Goal: Task Accomplishment & Management: Manage account settings

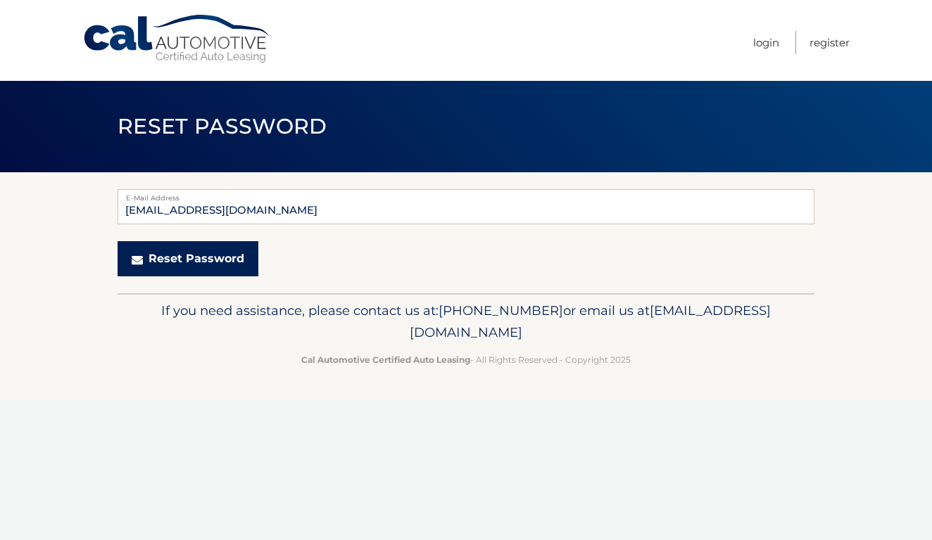
type input "traci_maietta@yahoo.com"
click at [210, 262] on button "Reset Password" at bounding box center [188, 258] width 141 height 35
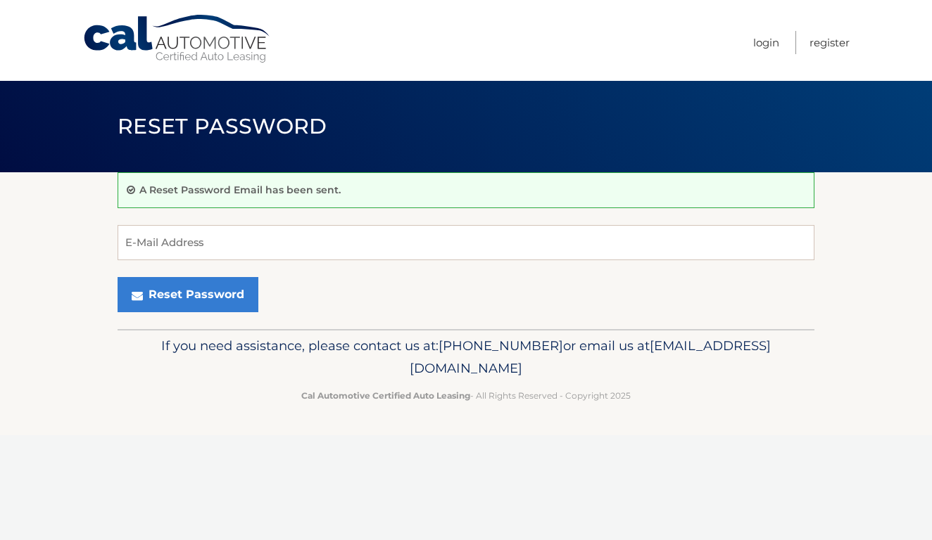
click at [135, 37] on link "Cal Automotive" at bounding box center [177, 39] width 190 height 50
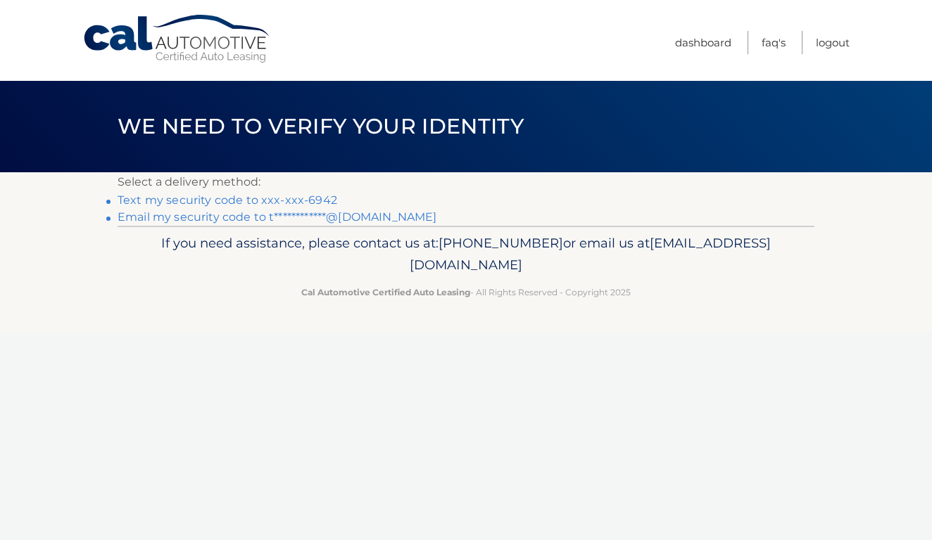
click at [266, 201] on link "Text my security code to xxx-xxx-6942" at bounding box center [228, 200] width 220 height 13
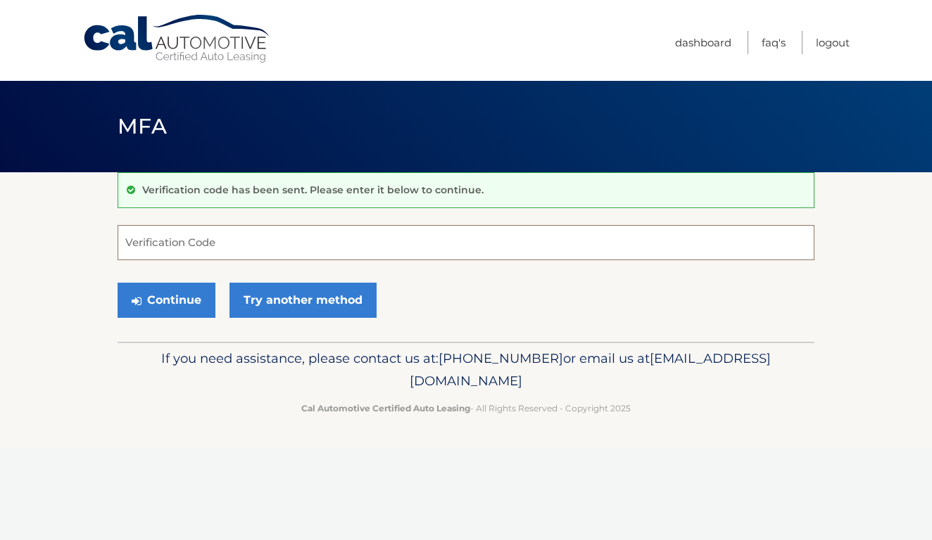
click at [262, 240] on input "Verification Code" at bounding box center [466, 242] width 697 height 35
type input "056488"
click at [190, 294] on button "Continue" at bounding box center [167, 300] width 98 height 35
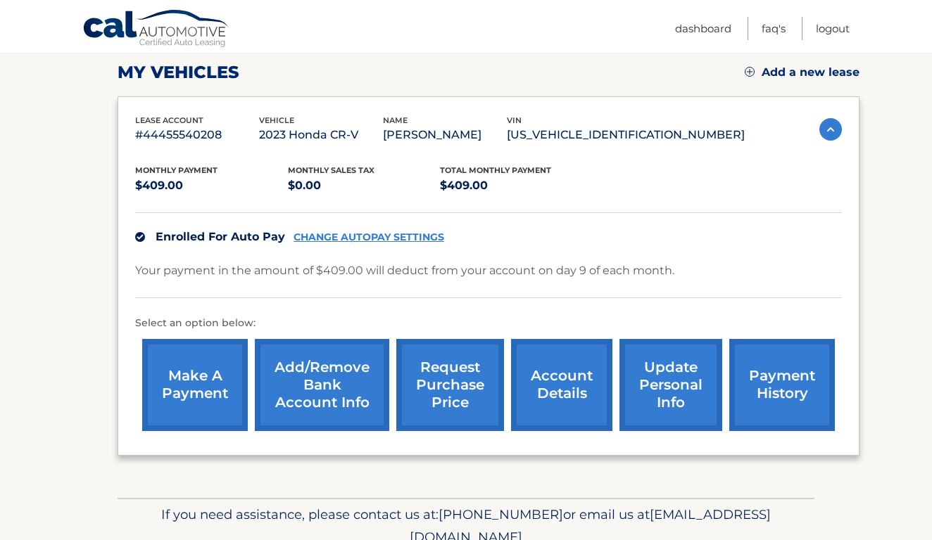
scroll to position [196, 0]
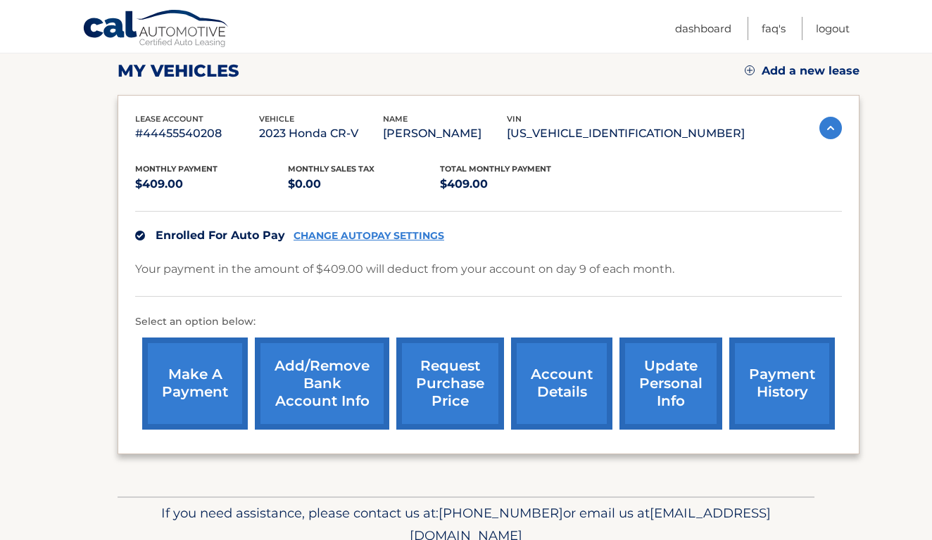
click at [662, 375] on link "update personal info" at bounding box center [670, 384] width 103 height 92
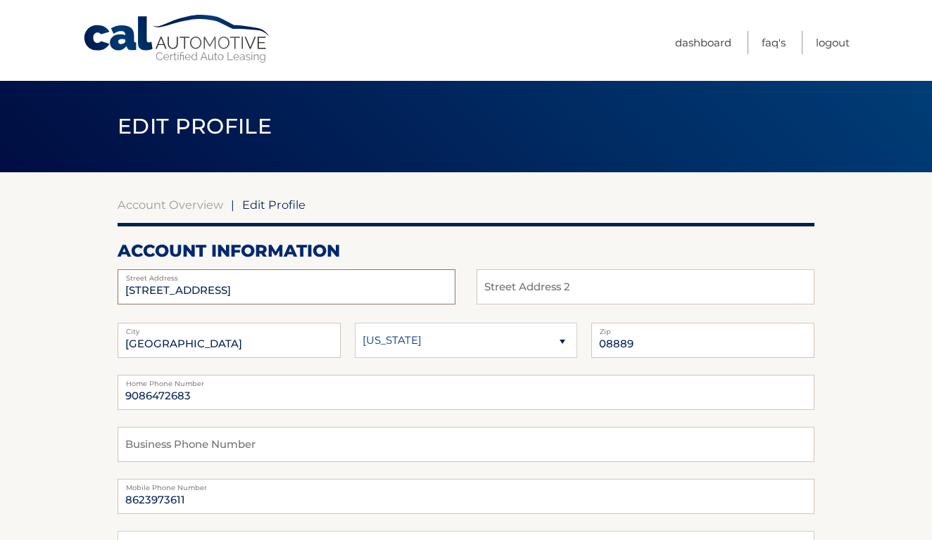
drag, startPoint x: 260, startPoint y: 294, endPoint x: 24, endPoint y: 294, distance: 236.4
click at [258, 201] on span "Edit Profile" at bounding box center [273, 205] width 63 height 14
drag, startPoint x: 261, startPoint y: 286, endPoint x: 32, endPoint y: 281, distance: 229.4
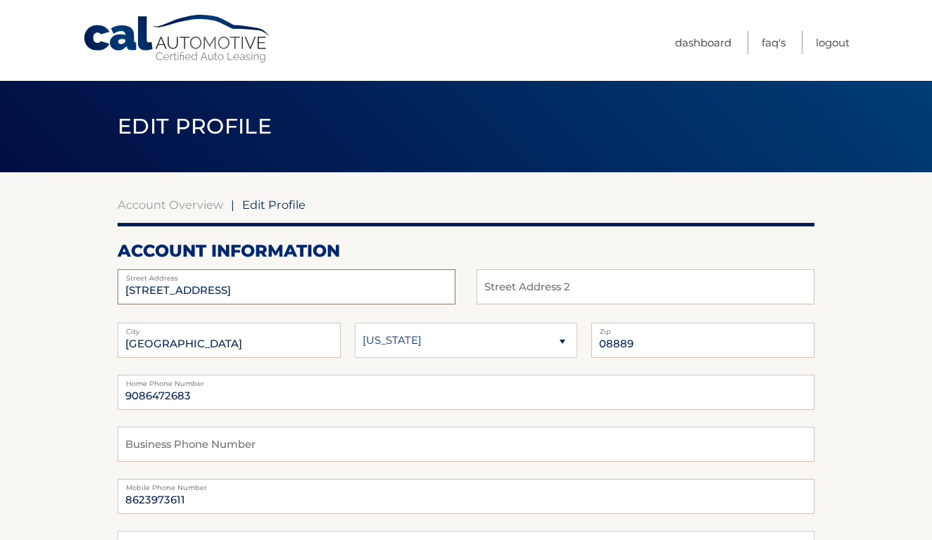
type input "7201 Eagle Crest Way"
drag, startPoint x: 197, startPoint y: 393, endPoint x: 65, endPoint y: 393, distance: 131.6
drag, startPoint x: 192, startPoint y: 501, endPoint x: 43, endPoint y: 509, distance: 149.4
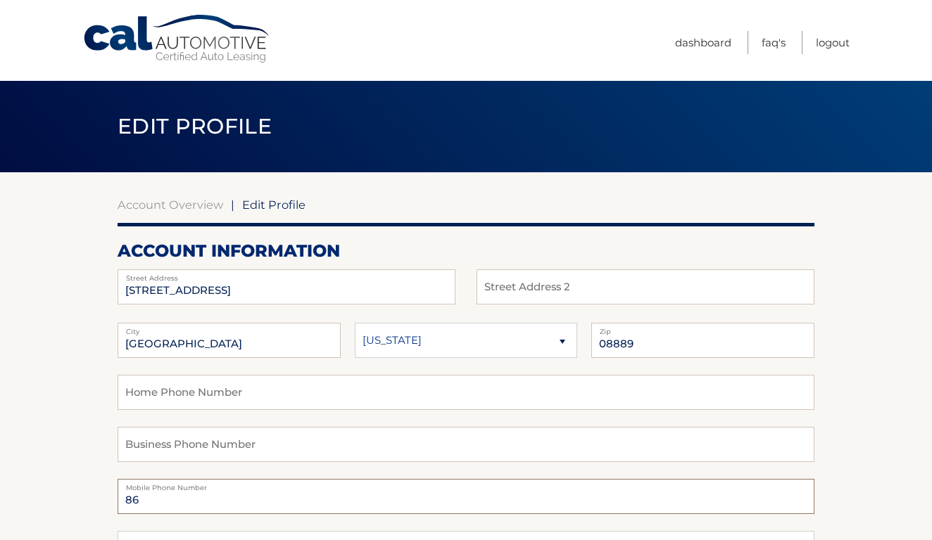
type input "8"
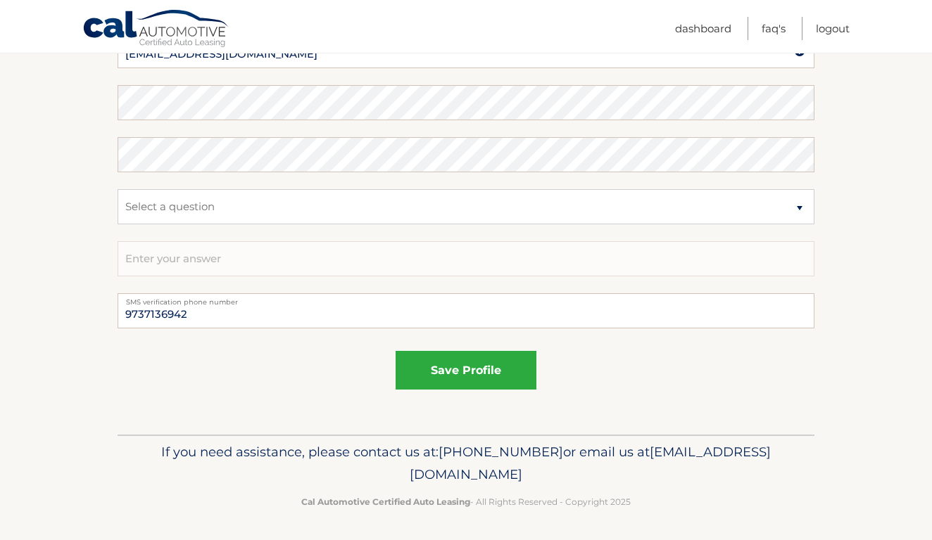
scroll to position [761, 0]
type input "9737136942"
click at [459, 377] on button "save profile" at bounding box center [465, 371] width 141 height 39
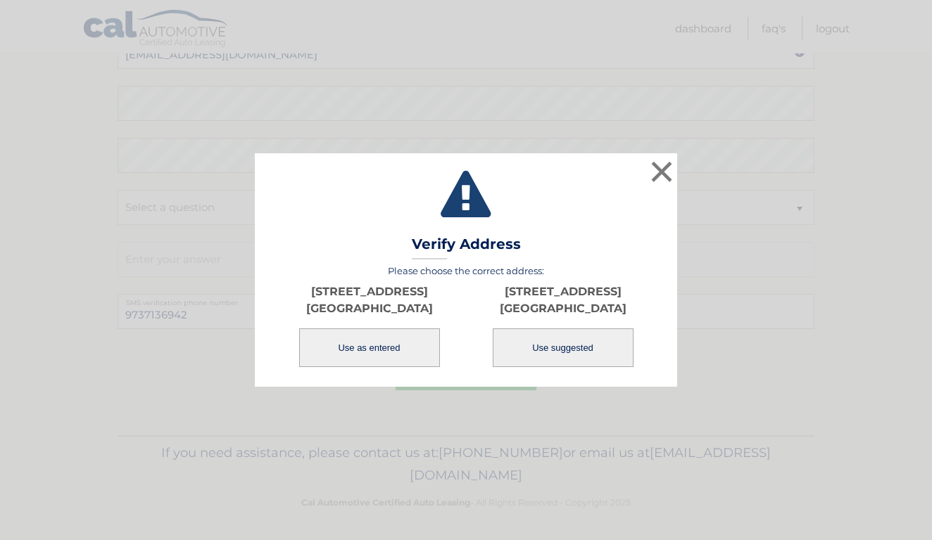
click at [579, 352] on button "Use suggested" at bounding box center [563, 348] width 141 height 39
type input "[STREET_ADDRESS]"
type input "[GEOGRAPHIC_DATA]"
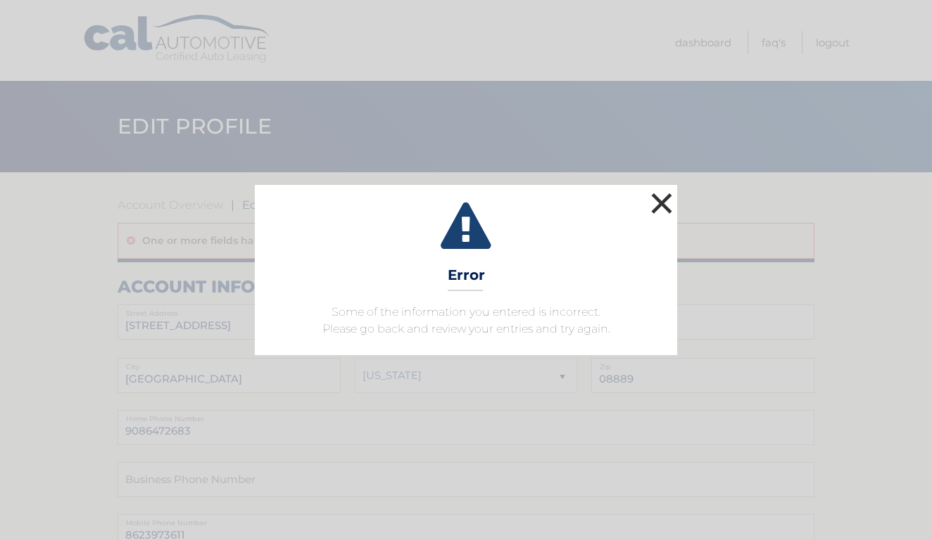
click at [660, 205] on button "×" at bounding box center [661, 203] width 28 height 28
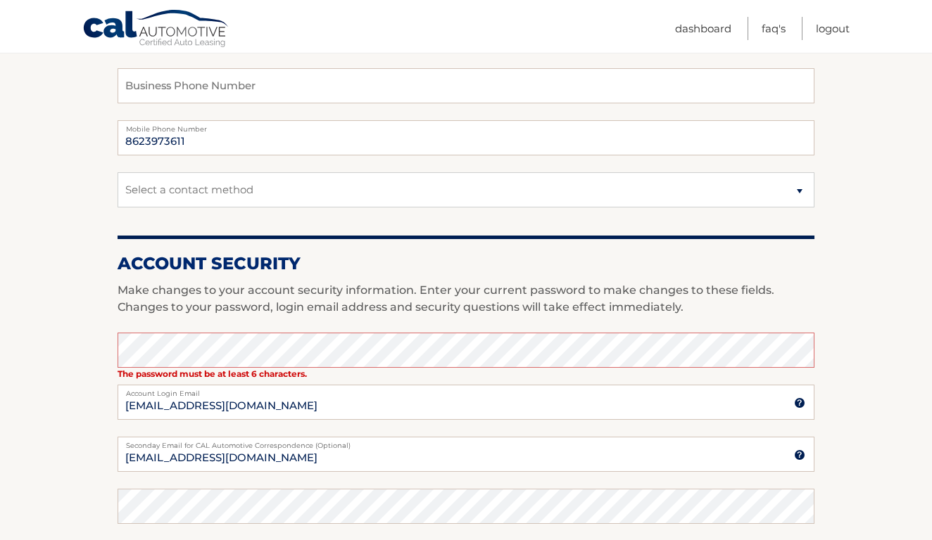
scroll to position [448, 0]
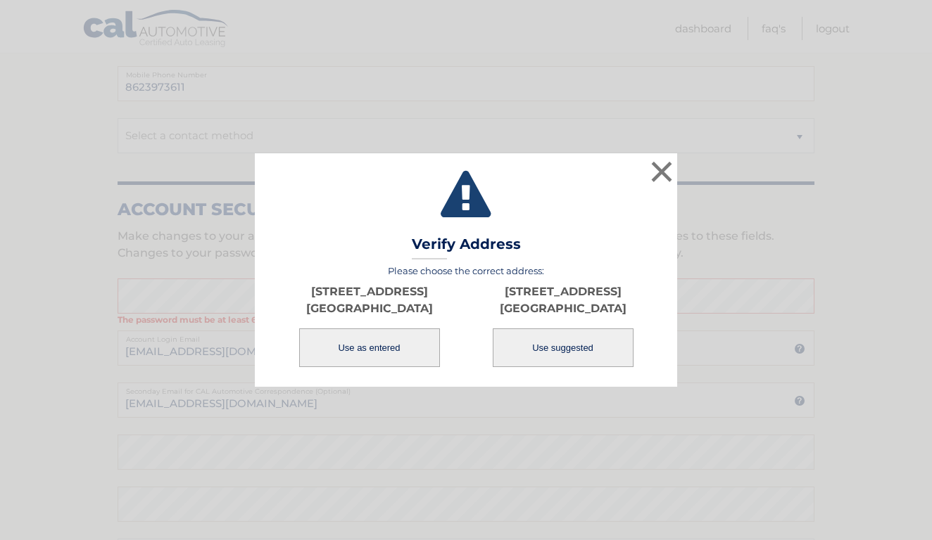
click at [554, 363] on button "Use suggested" at bounding box center [563, 348] width 141 height 39
type input "[STREET_ADDRESS]"
type input "[GEOGRAPHIC_DATA]"
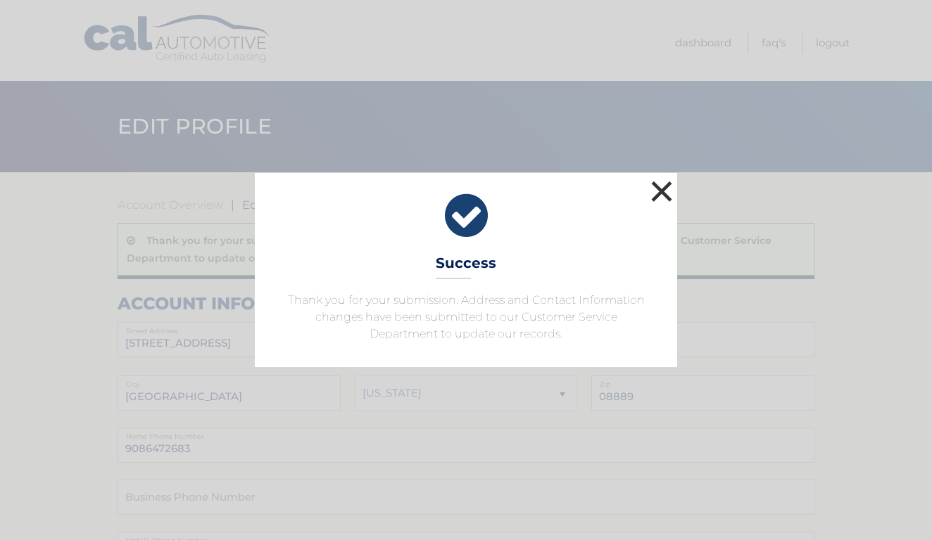
click at [662, 189] on button "×" at bounding box center [661, 191] width 28 height 28
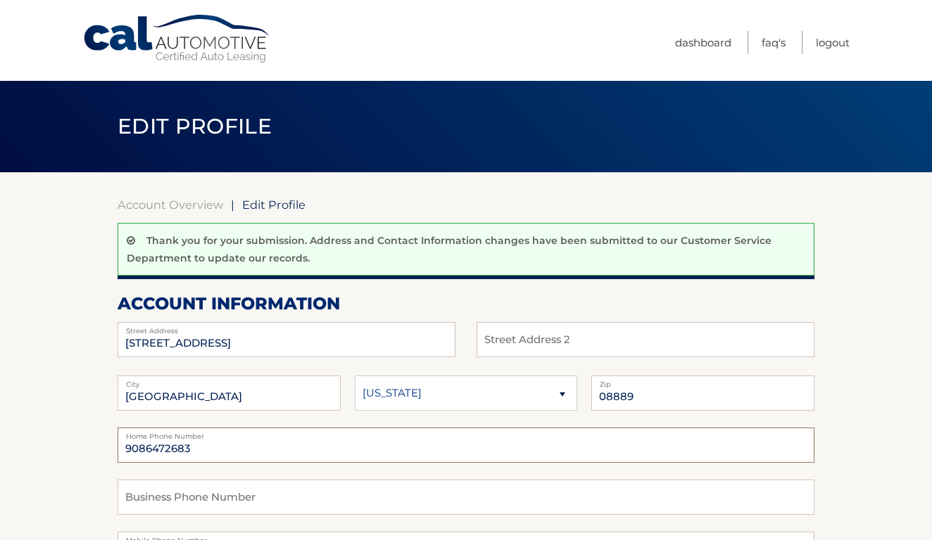
drag, startPoint x: 217, startPoint y: 448, endPoint x: 61, endPoint y: 450, distance: 155.5
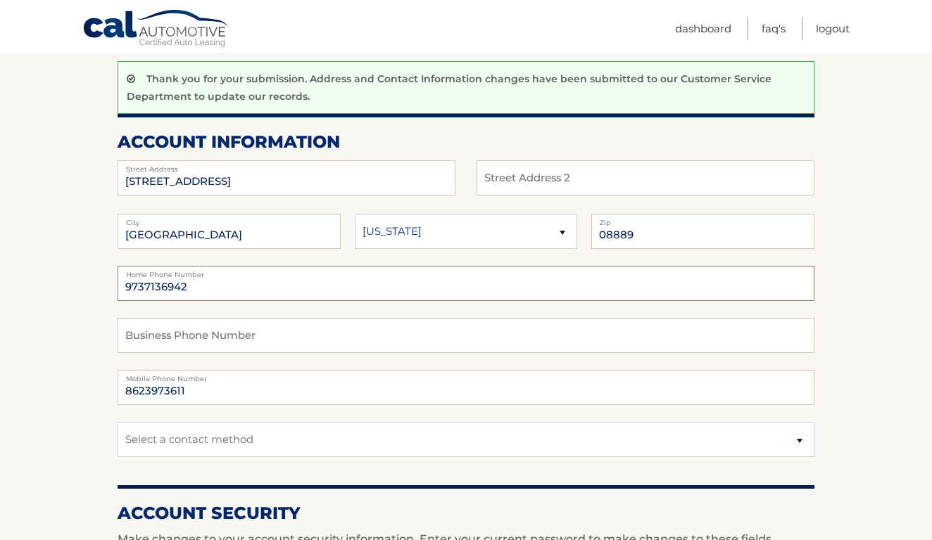
scroll to position [165, 0]
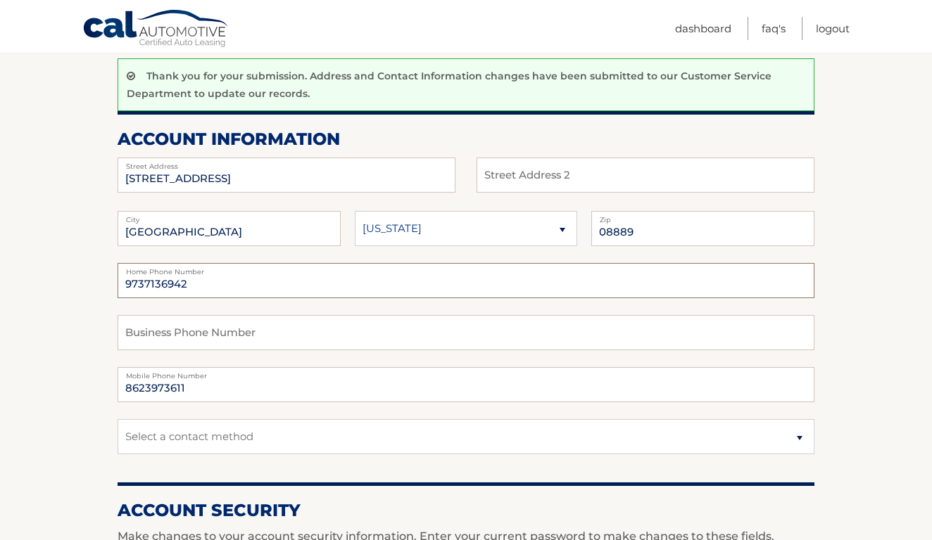
type input "9737136942"
drag, startPoint x: 196, startPoint y: 387, endPoint x: 92, endPoint y: 390, distance: 104.2
click at [92, 390] on section "Account Overview | Edit Profile Thank you for your submission. Address and Cont…" at bounding box center [466, 546] width 932 height 1077
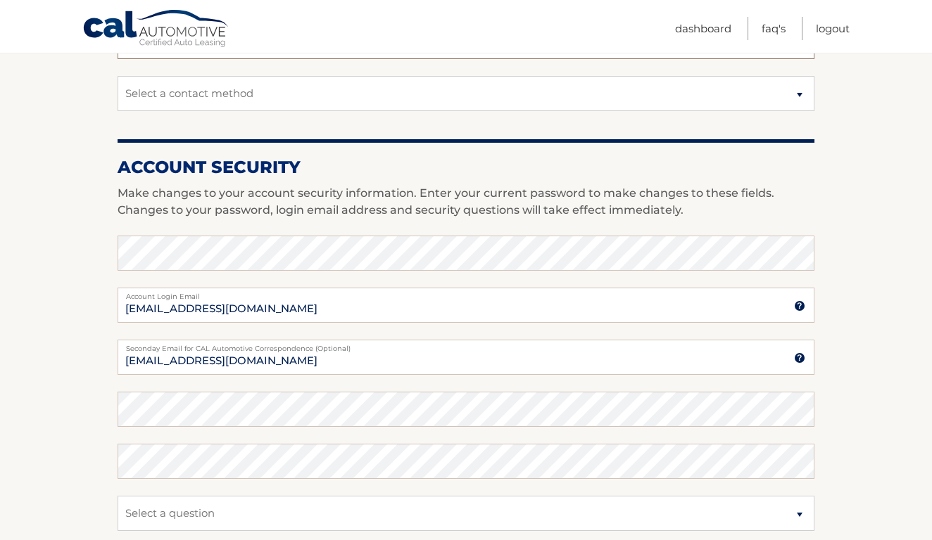
scroll to position [527, 0]
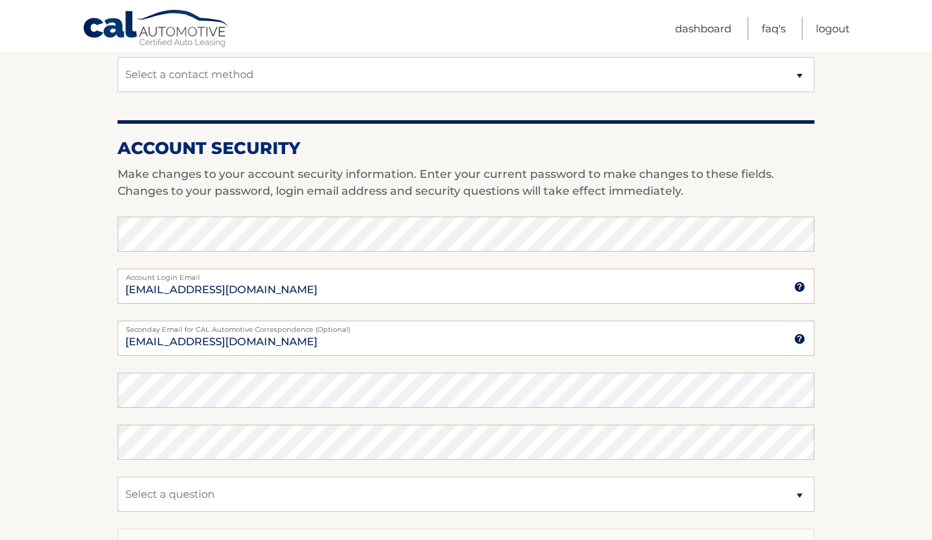
type input "9737136942"
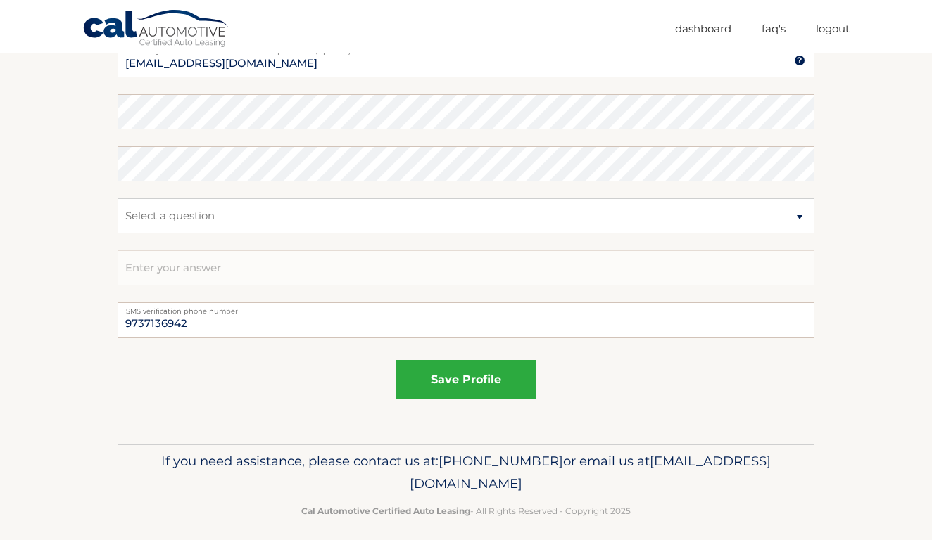
scroll to position [813, 0]
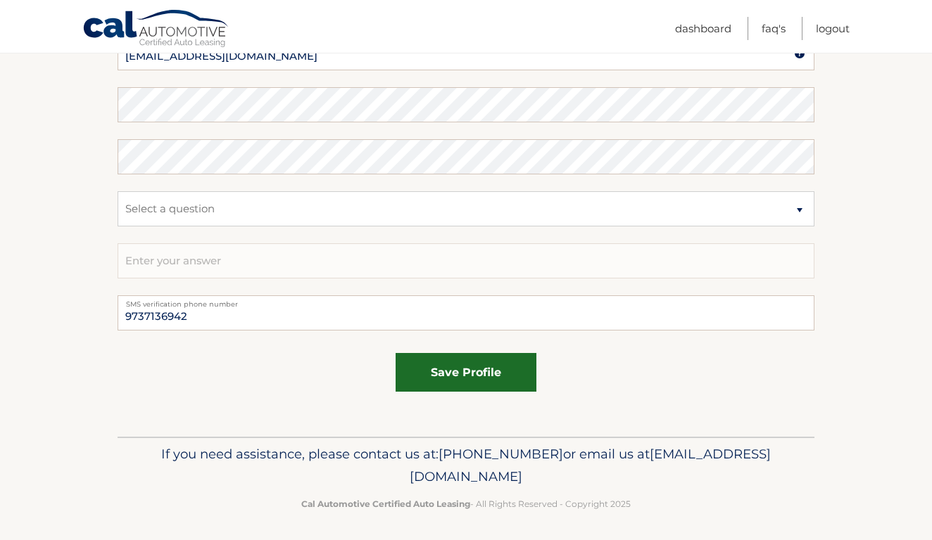
click at [459, 372] on button "save profile" at bounding box center [465, 372] width 141 height 39
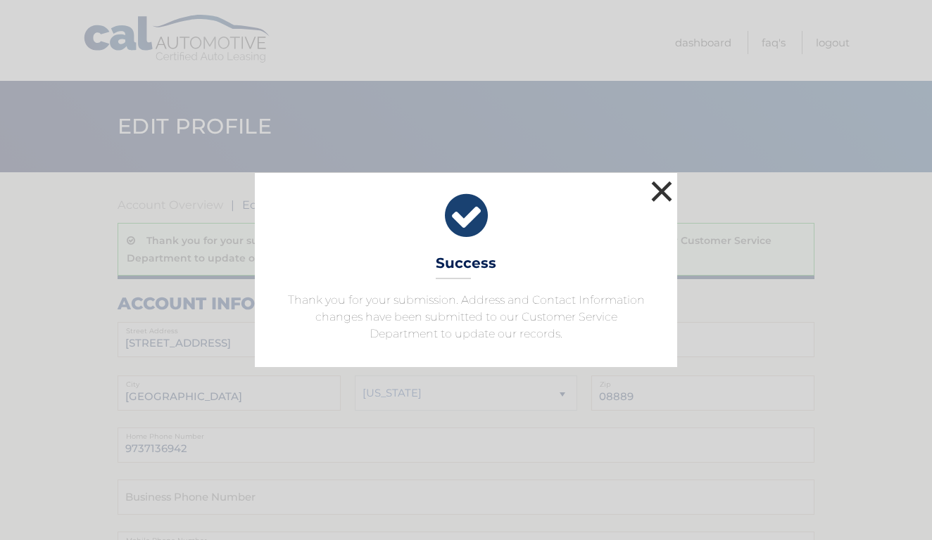
click at [663, 189] on button "×" at bounding box center [661, 191] width 28 height 28
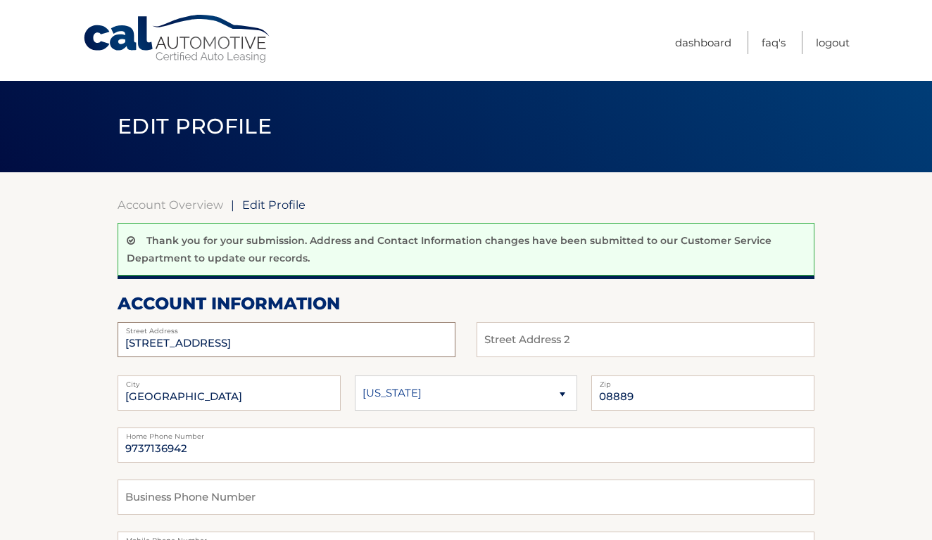
drag, startPoint x: 288, startPoint y: 345, endPoint x: -37, endPoint y: 350, distance: 324.4
click at [0, 350] on html "Cal Automotive Menu Dashboard FAQ's Logout |" at bounding box center [466, 270] width 932 height 540
type input "3"
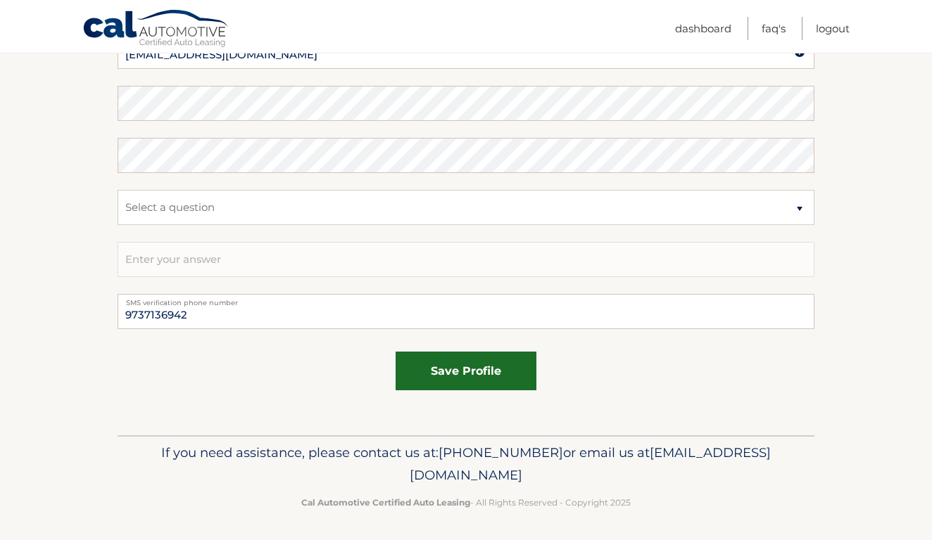
scroll to position [813, 0]
click at [493, 374] on button "save profile" at bounding box center [465, 372] width 141 height 39
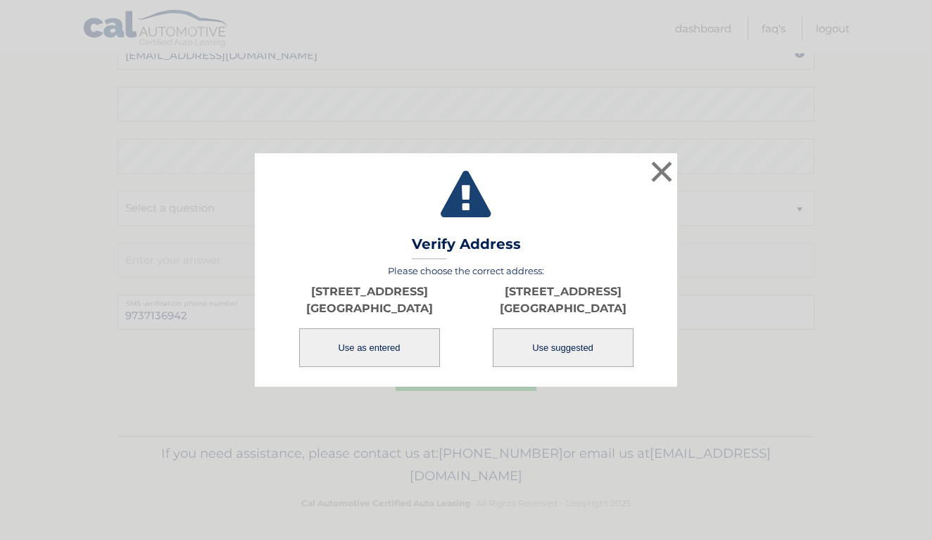
click at [553, 360] on button "Use suggested" at bounding box center [563, 348] width 141 height 39
type input "[STREET_ADDRESS]"
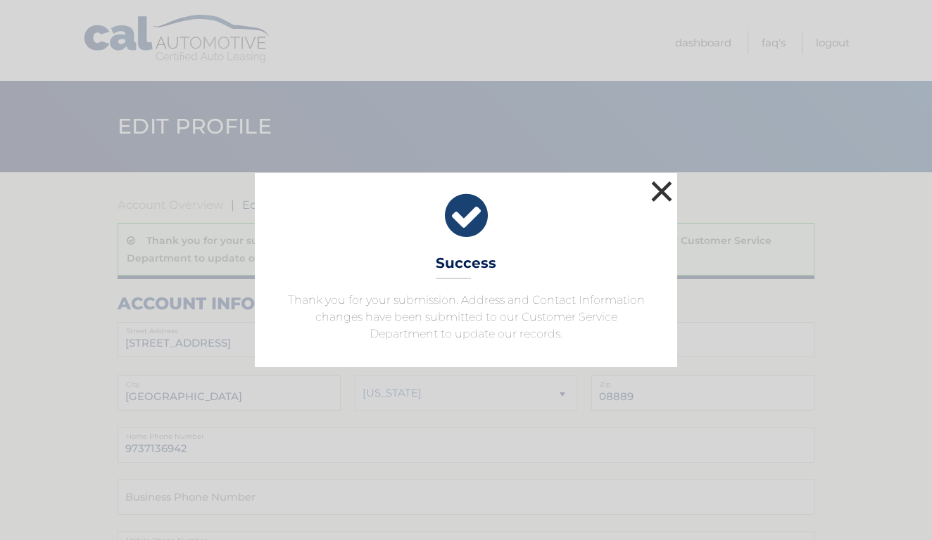
click at [661, 189] on button "×" at bounding box center [661, 191] width 28 height 28
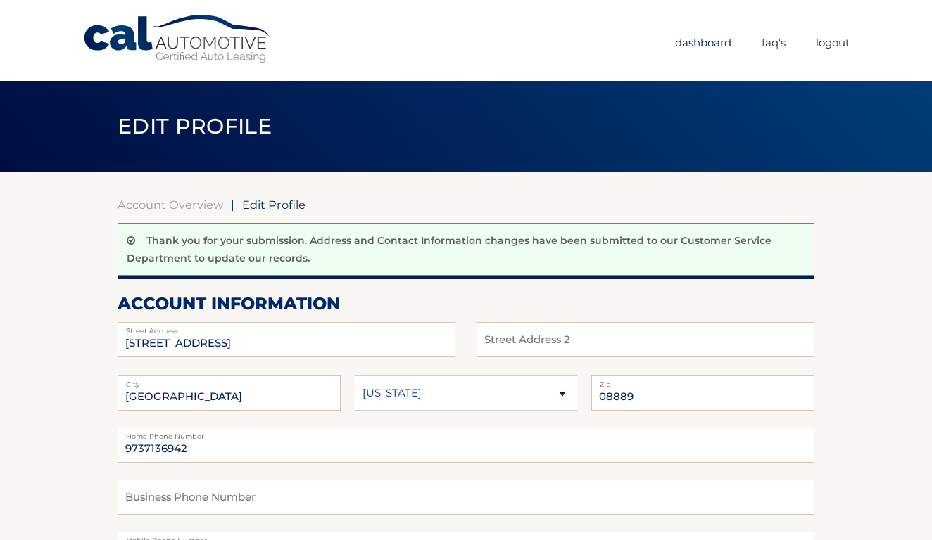
click at [704, 41] on link "Dashboard" at bounding box center [703, 42] width 56 height 23
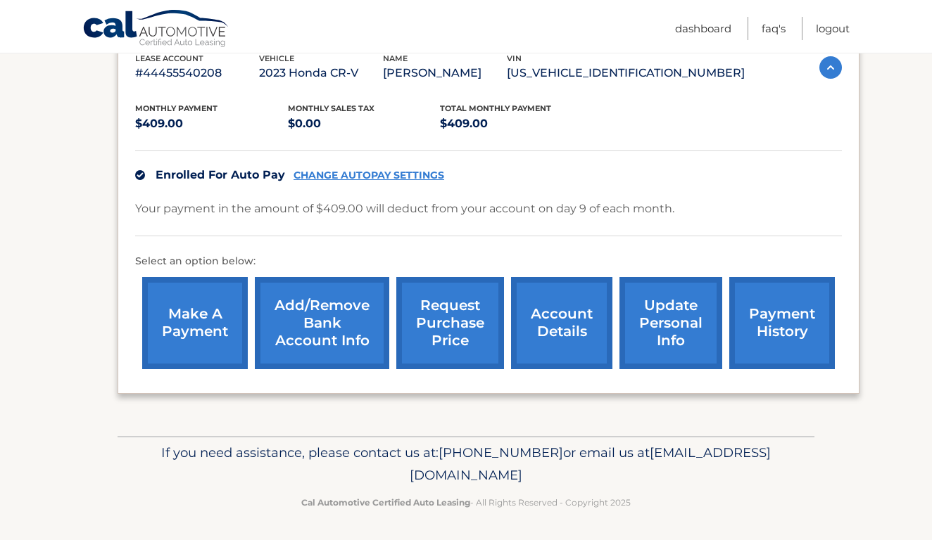
scroll to position [256, 0]
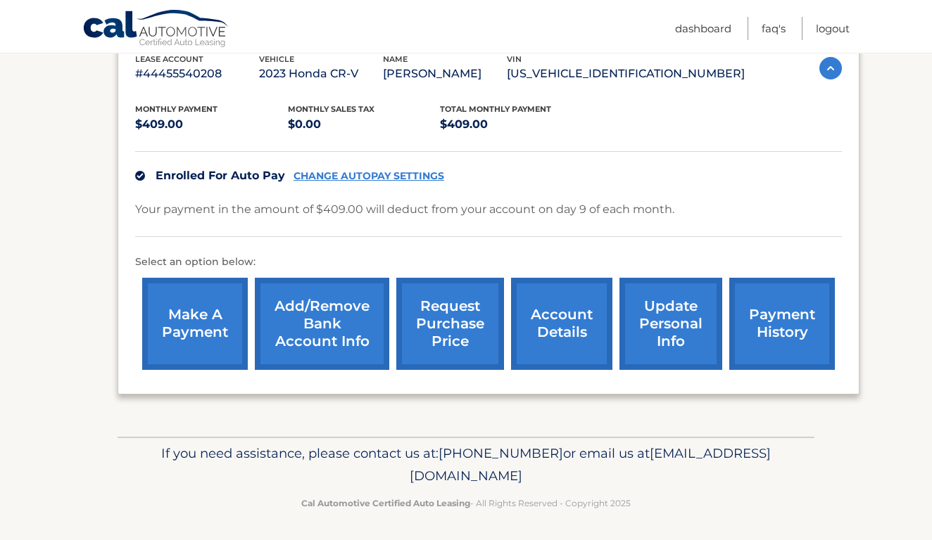
click at [557, 321] on link "account details" at bounding box center [561, 324] width 101 height 92
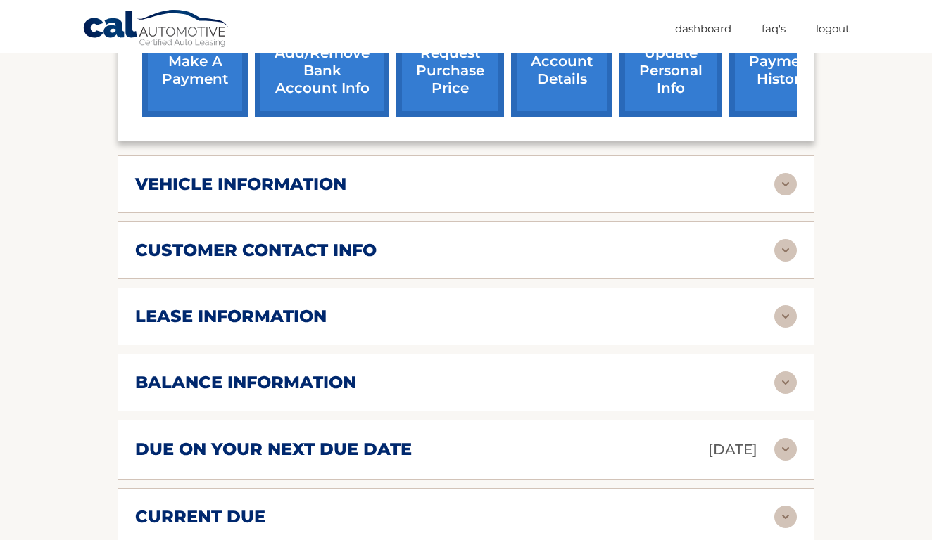
scroll to position [531, 0]
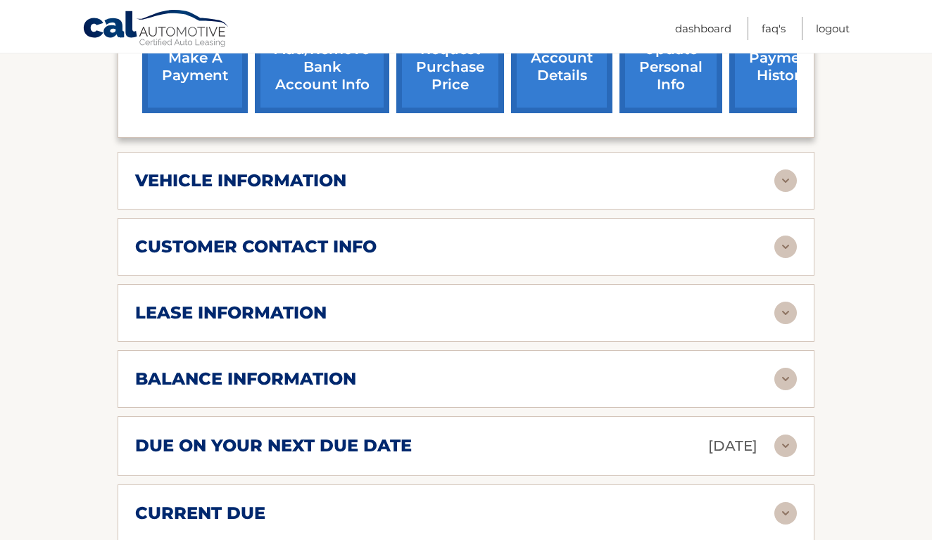
click at [778, 315] on img at bounding box center [785, 313] width 23 height 23
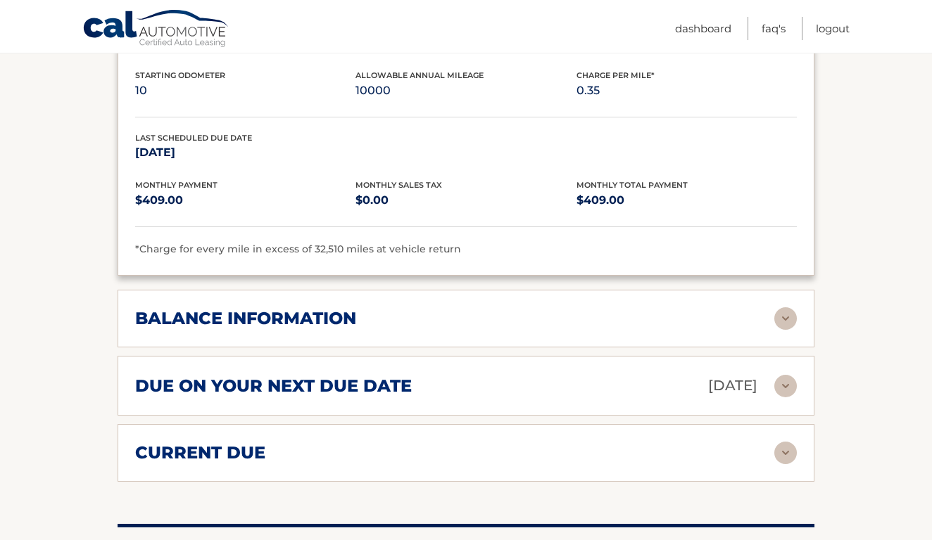
scroll to position [858, 0]
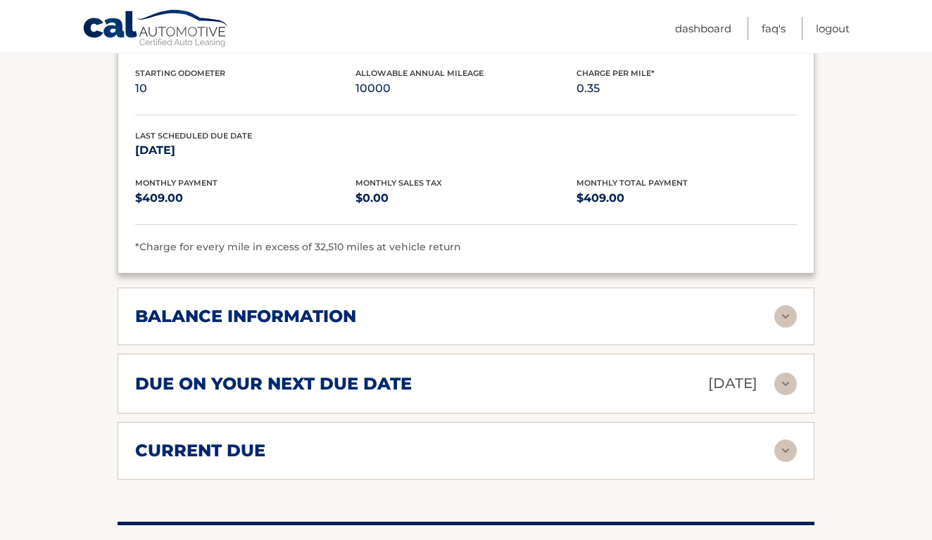
click at [787, 309] on img at bounding box center [785, 316] width 23 height 23
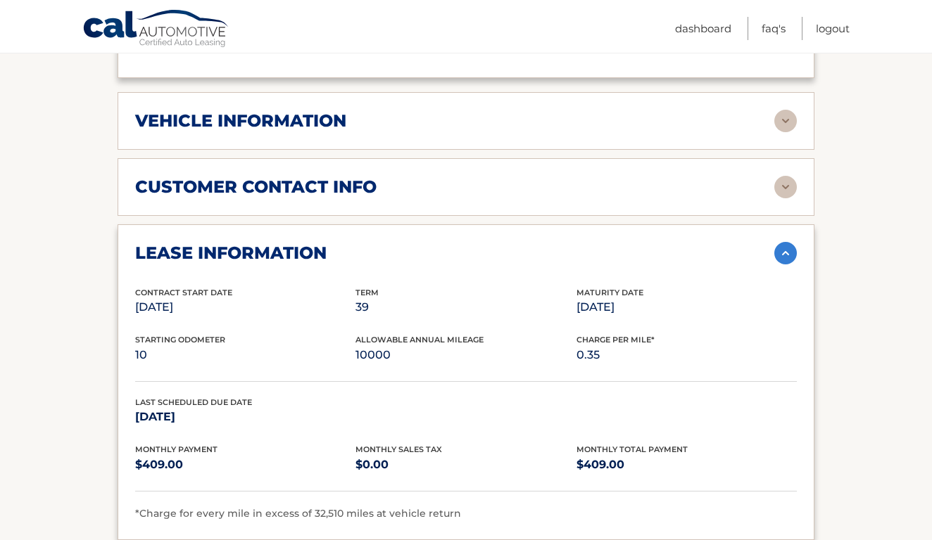
scroll to position [592, 0]
click at [839, 29] on link "Logout" at bounding box center [833, 28] width 34 height 23
